Goal: Task Accomplishment & Management: Use online tool/utility

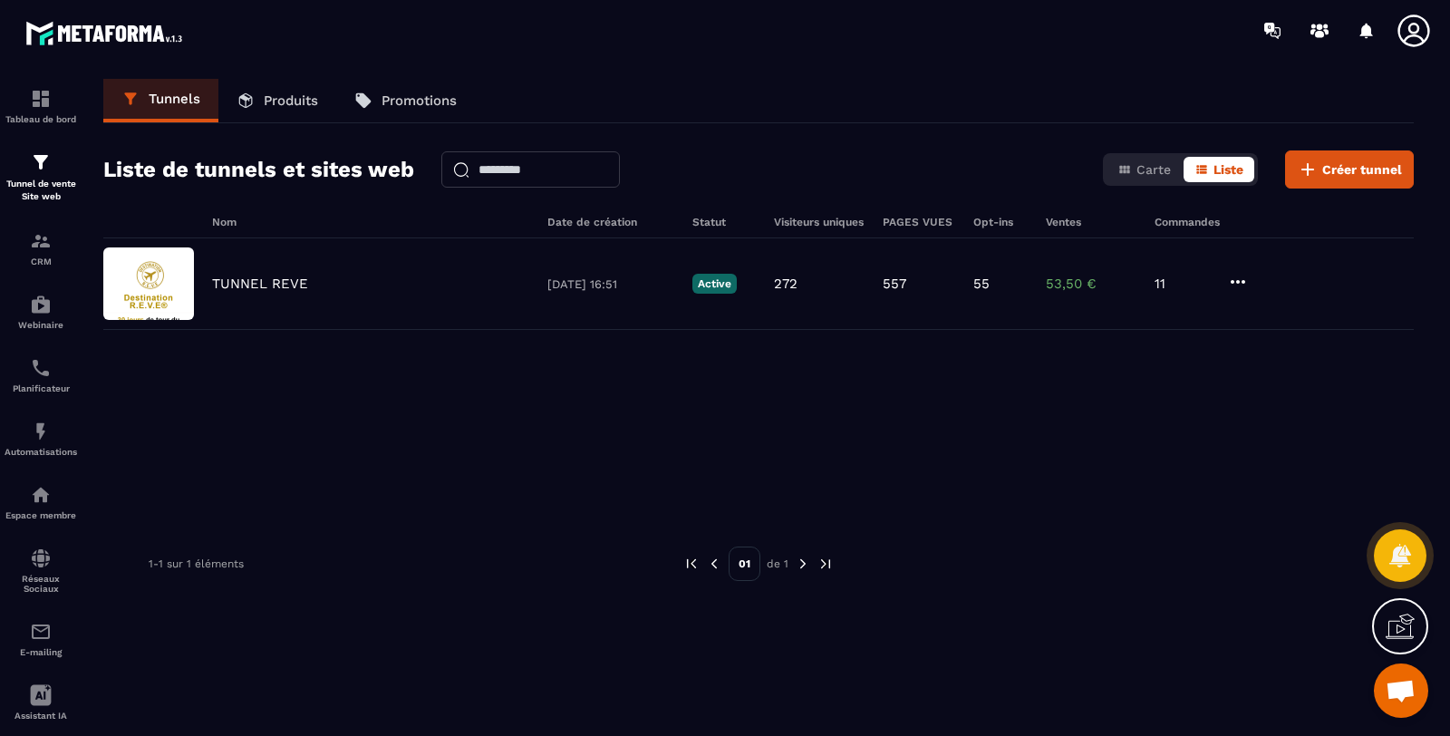
scroll to position [762, 0]
click at [274, 283] on p "TUNNEL REVE" at bounding box center [260, 283] width 96 height 16
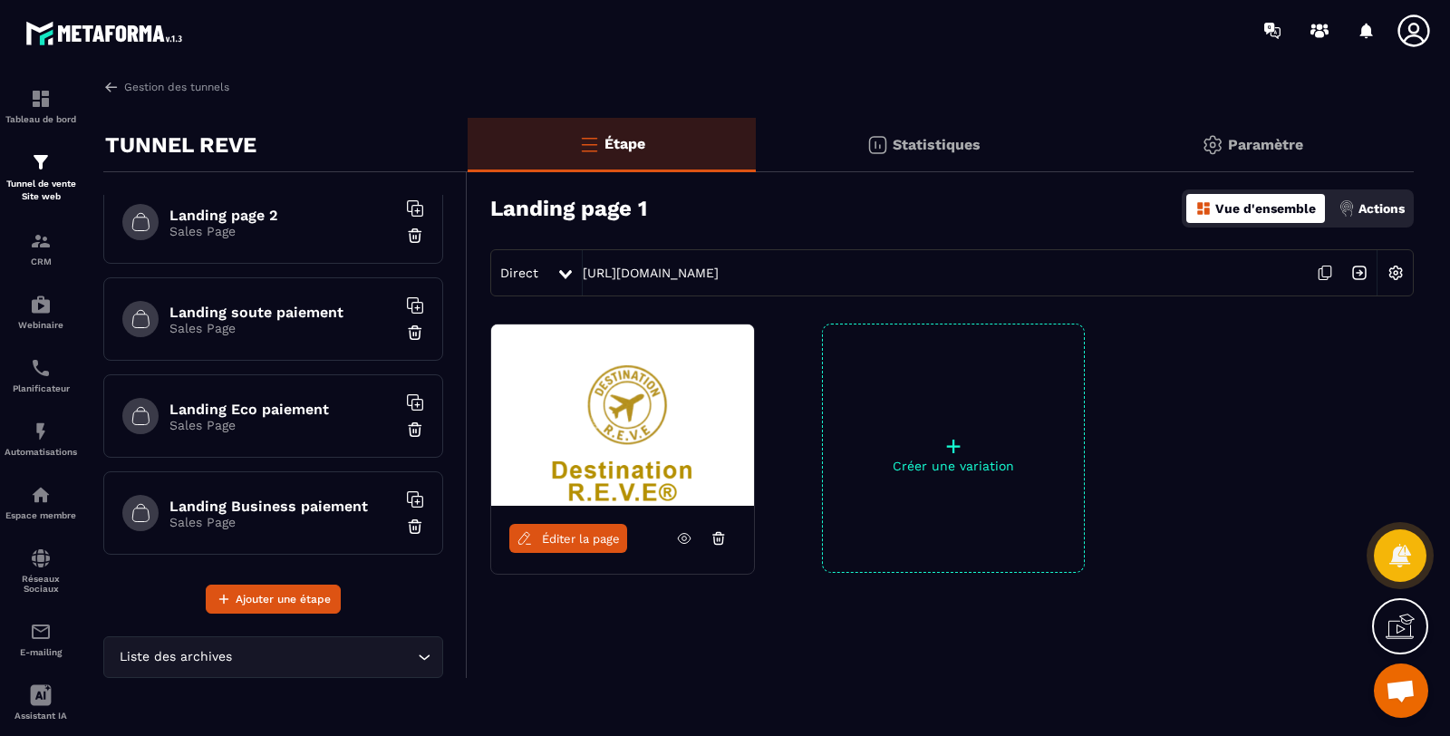
scroll to position [134, 0]
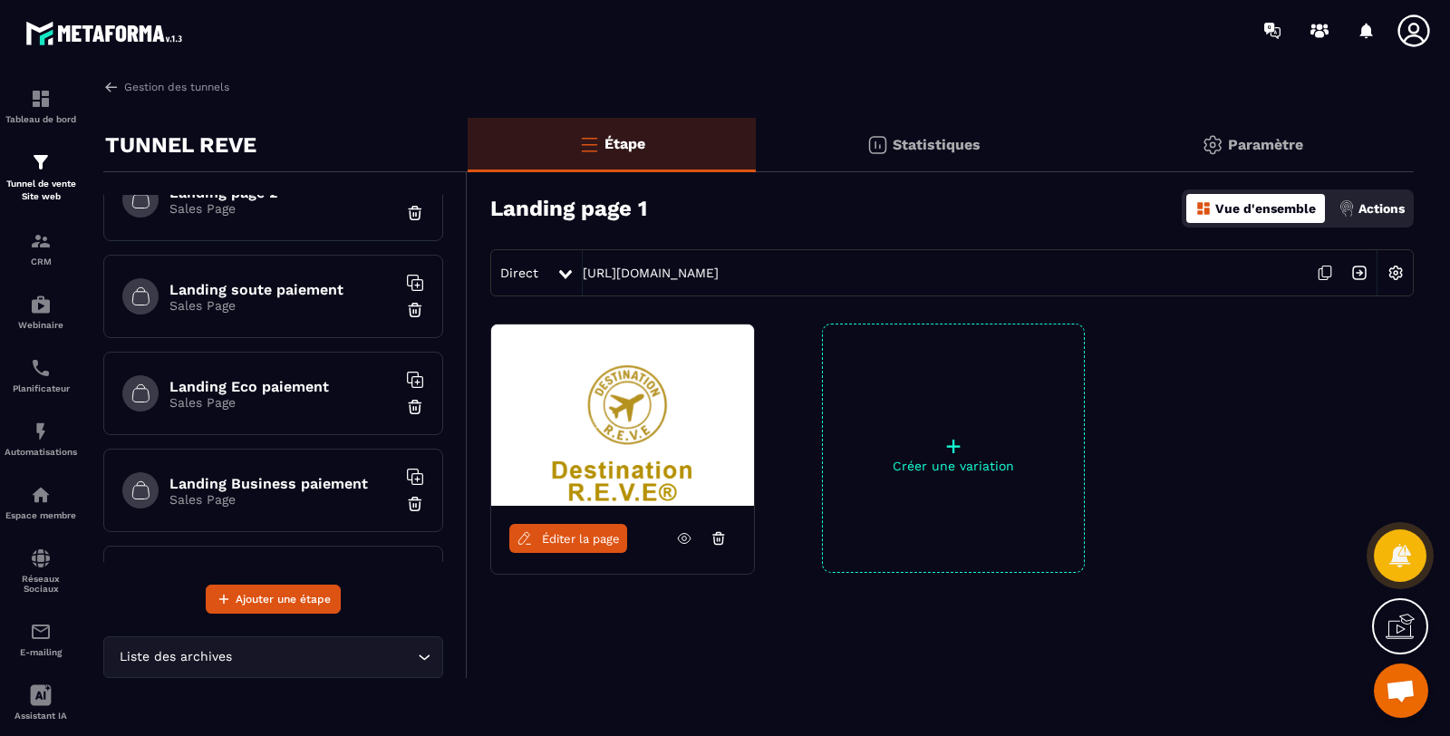
click at [257, 385] on h6 "Landing Eco paiement" at bounding box center [282, 386] width 227 height 17
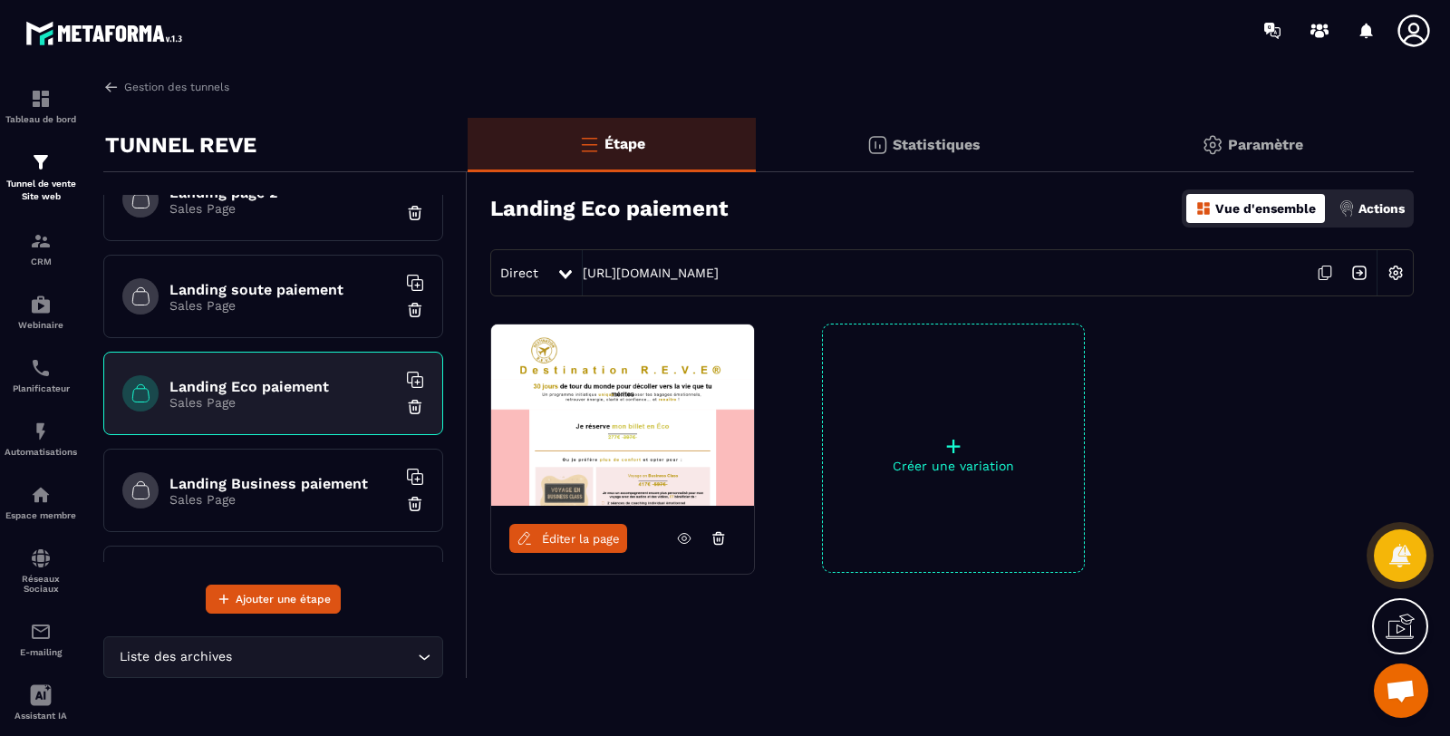
click at [1326, 277] on icon at bounding box center [1325, 273] width 34 height 34
click at [1328, 275] on icon at bounding box center [1325, 273] width 34 height 34
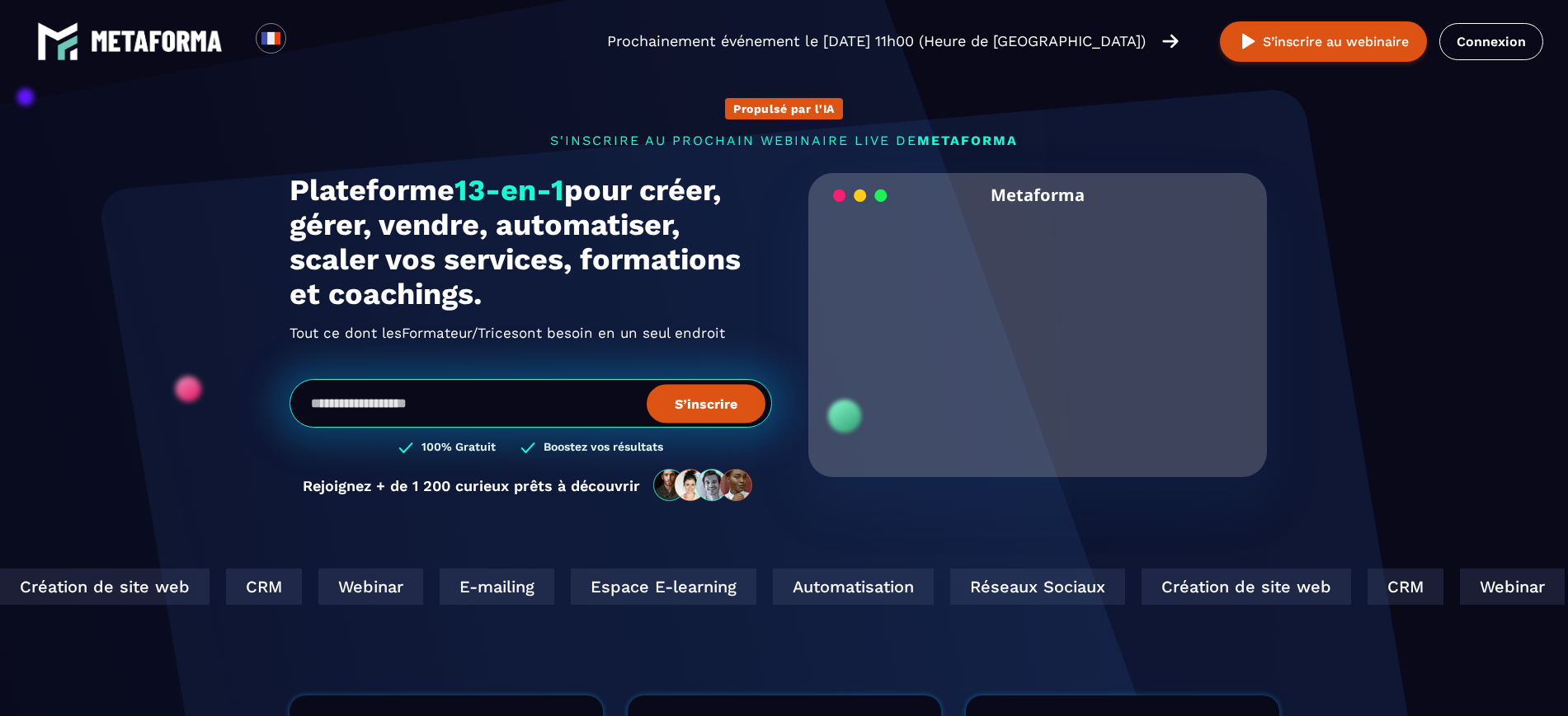
click at [1522, 39] on link "Connexion" at bounding box center [1491, 41] width 104 height 37
